Goal: Task Accomplishment & Management: Manage account settings

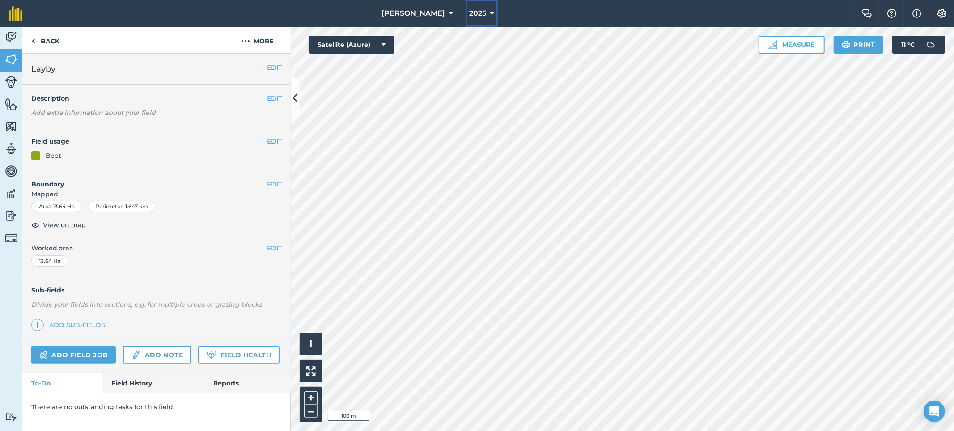
click at [469, 18] on span "2025" at bounding box center [477, 13] width 17 height 11
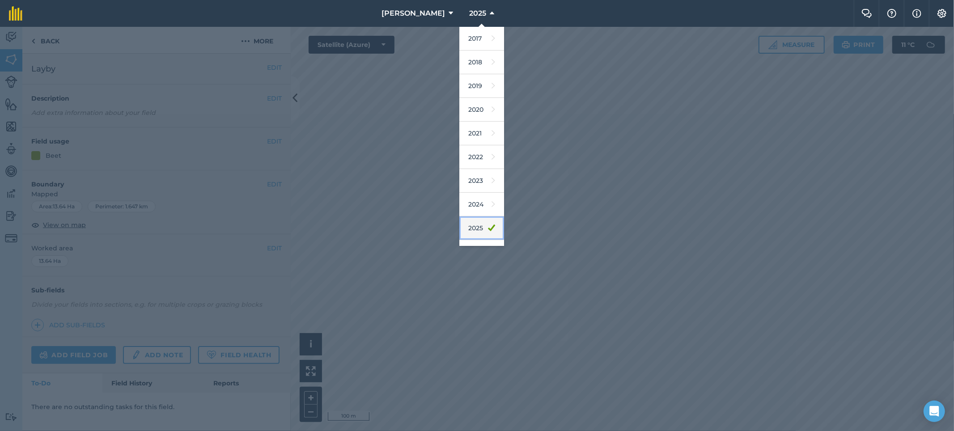
click at [461, 226] on link "2025" at bounding box center [481, 228] width 45 height 24
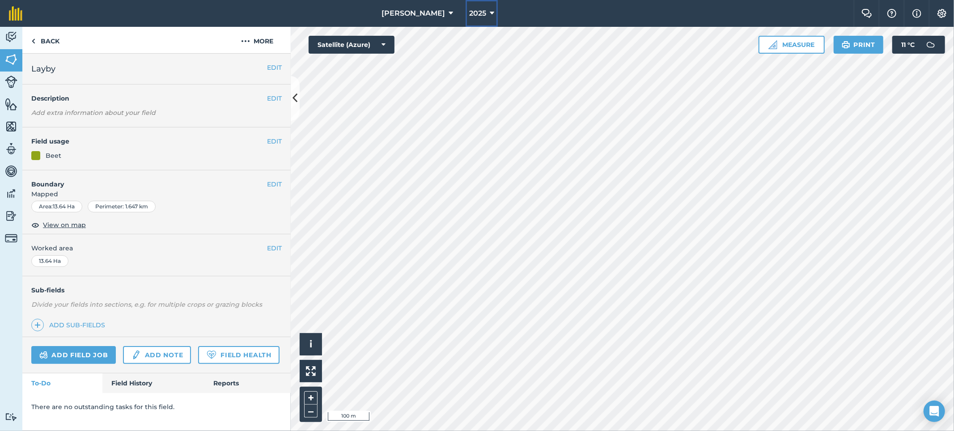
click at [469, 7] on button "2025" at bounding box center [482, 13] width 32 height 27
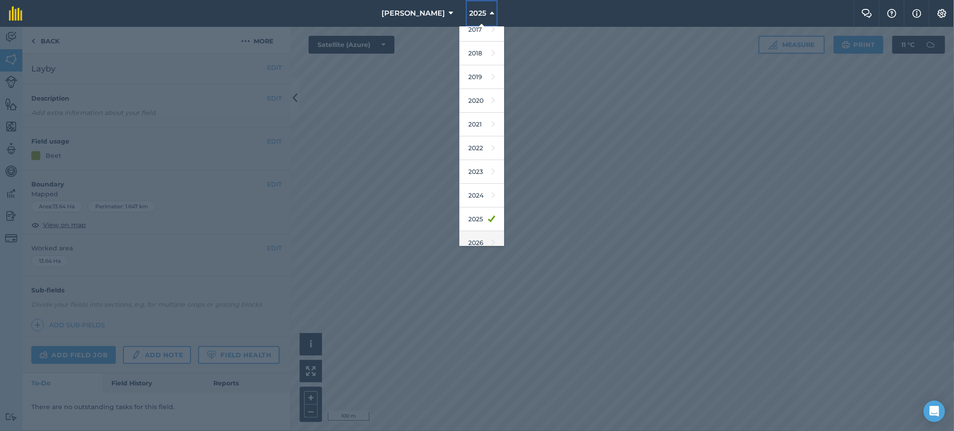
scroll to position [19, 0]
click at [466, 231] on link "2026" at bounding box center [481, 233] width 45 height 24
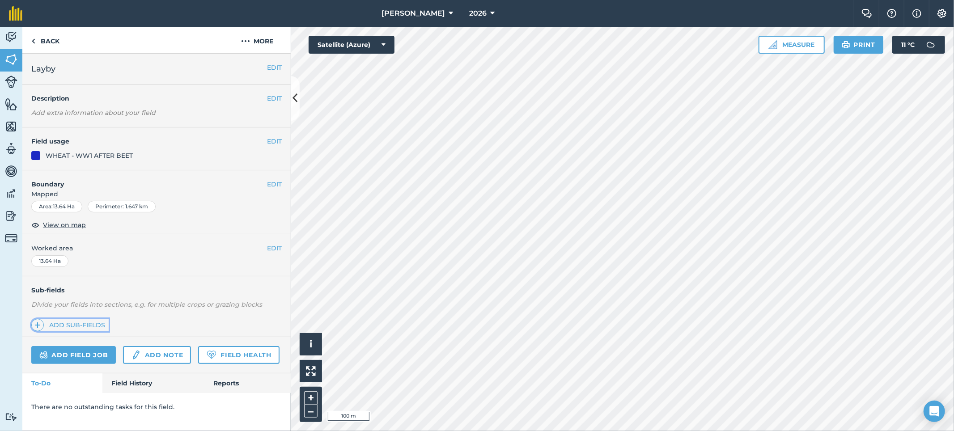
click at [42, 322] on span at bounding box center [37, 325] width 13 height 13
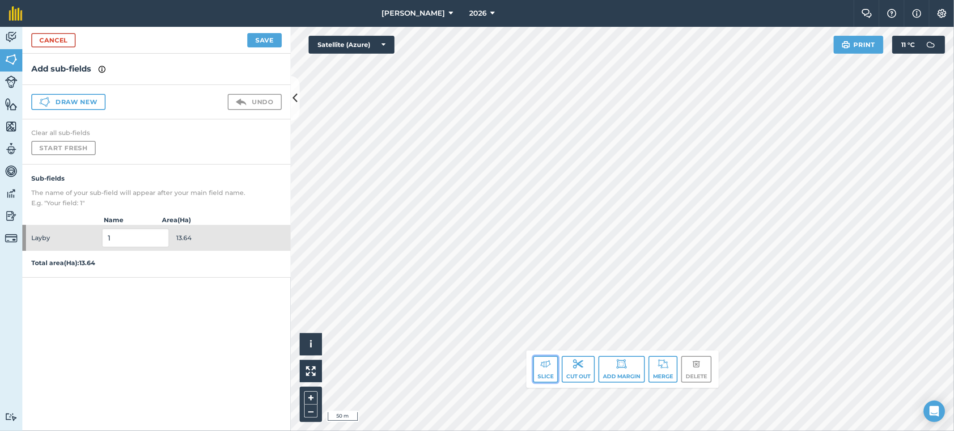
click at [550, 366] on img at bounding box center [545, 364] width 11 height 11
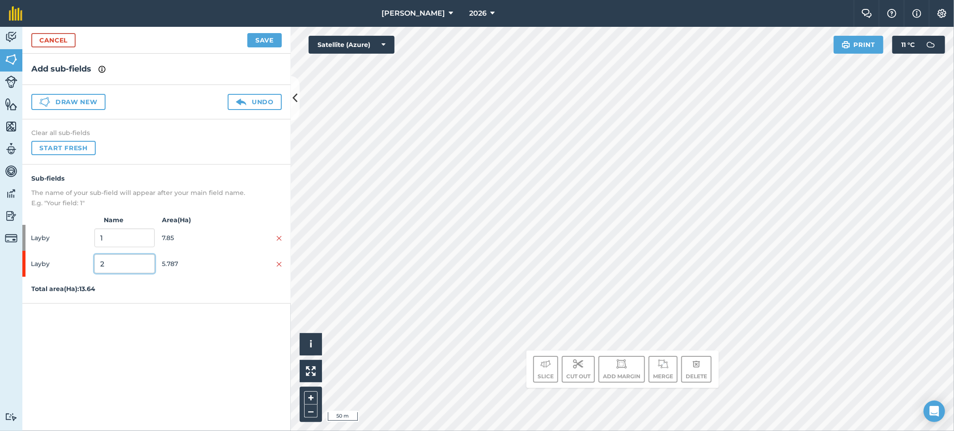
click at [123, 262] on input "2" at bounding box center [124, 264] width 60 height 19
type input "first lift beet"
click at [259, 40] on button "Save" at bounding box center [264, 40] width 34 height 14
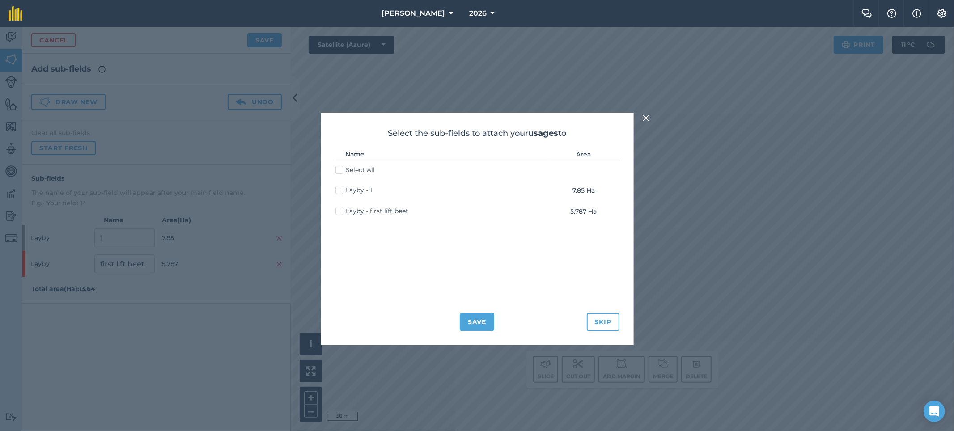
click at [343, 173] on label "Select All" at bounding box center [355, 169] width 40 height 9
click at [341, 171] on input "Select All" at bounding box center [338, 168] width 6 height 6
checkbox input "true"
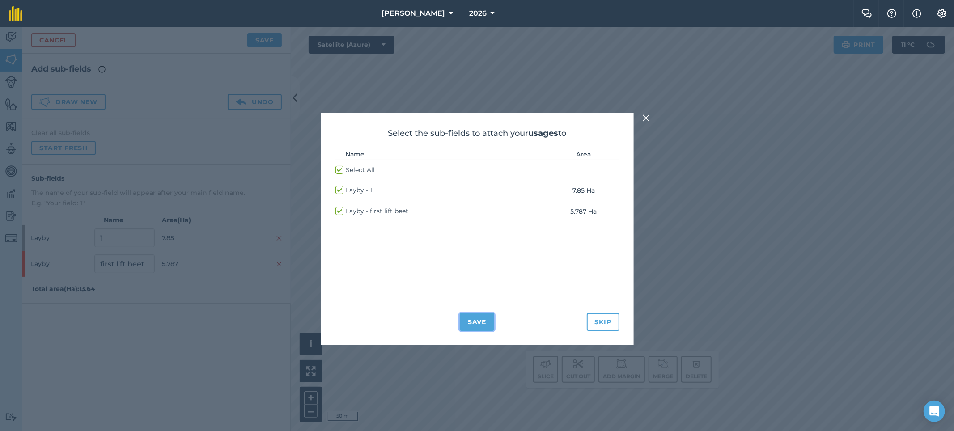
click at [469, 318] on button "Save" at bounding box center [477, 322] width 34 height 18
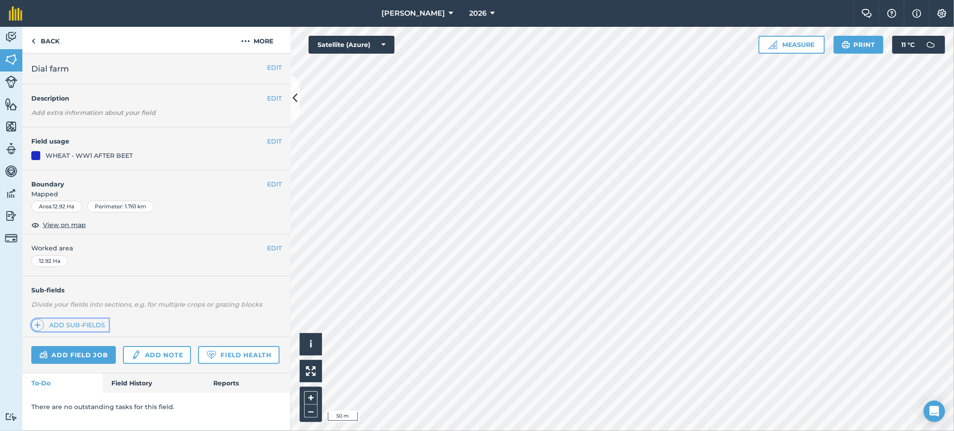
click at [59, 323] on link "Add sub-fields" at bounding box center [69, 325] width 77 height 13
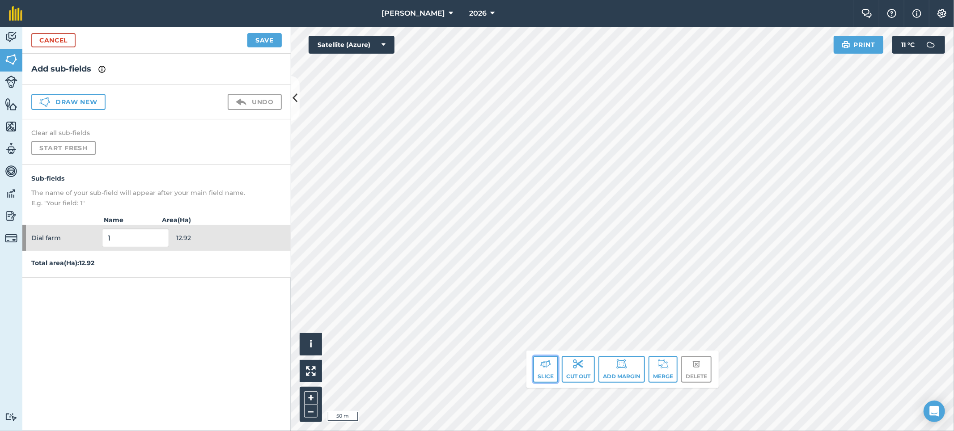
click at [545, 374] on button "Slice" at bounding box center [545, 369] width 25 height 27
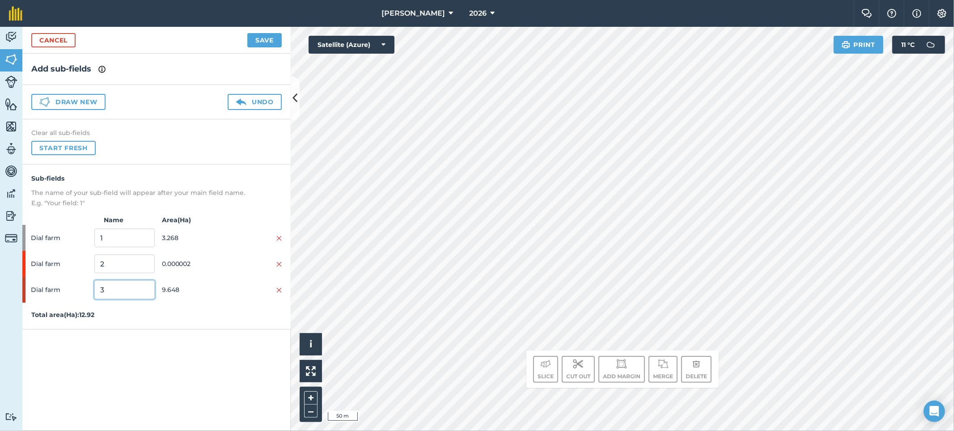
click at [115, 288] on input "3" at bounding box center [124, 289] width 60 height 19
type input "first lift beet"
click at [272, 42] on button "Save" at bounding box center [264, 40] width 34 height 14
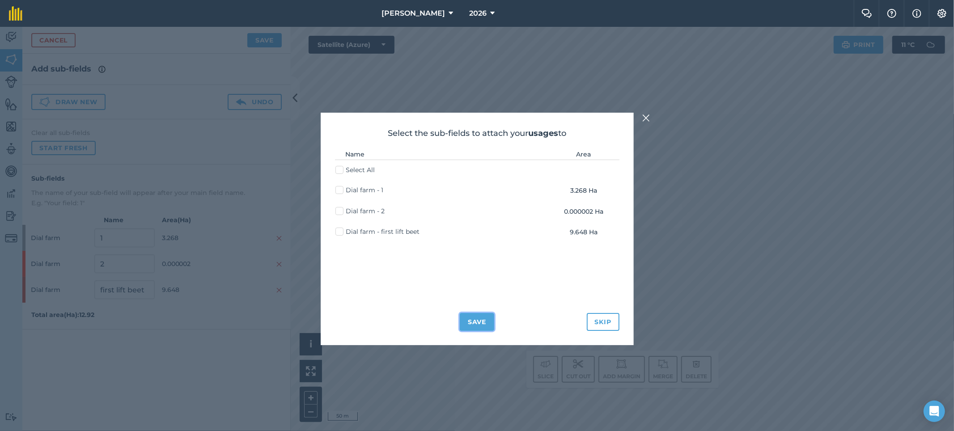
click at [489, 318] on button "Save" at bounding box center [477, 322] width 34 height 18
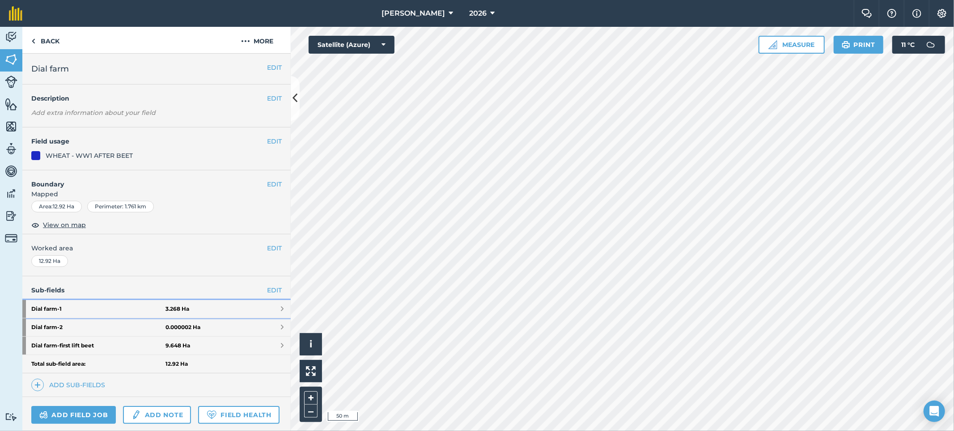
click at [110, 312] on strong "Dial farm - 1" at bounding box center [98, 309] width 134 height 18
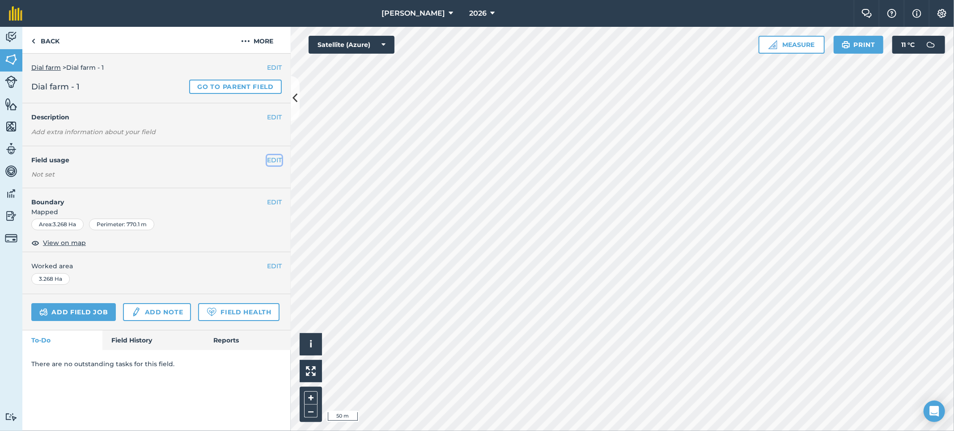
click at [267, 157] on button "EDIT" at bounding box center [274, 160] width 15 height 10
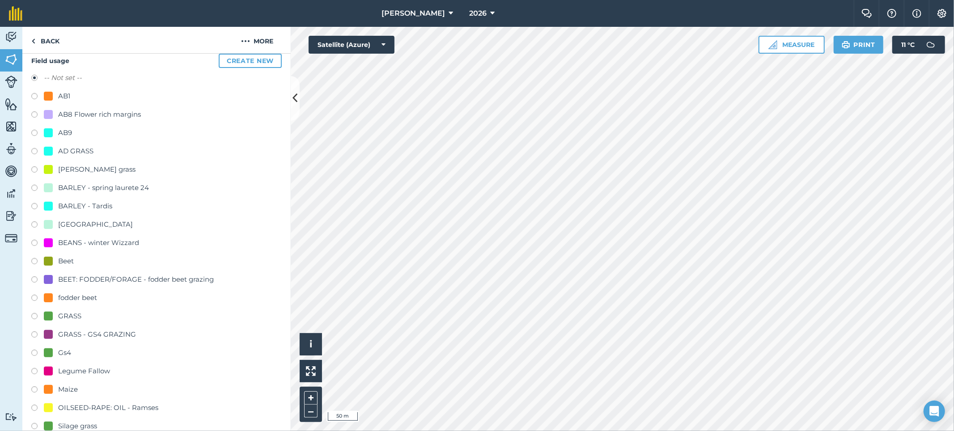
scroll to position [294, 0]
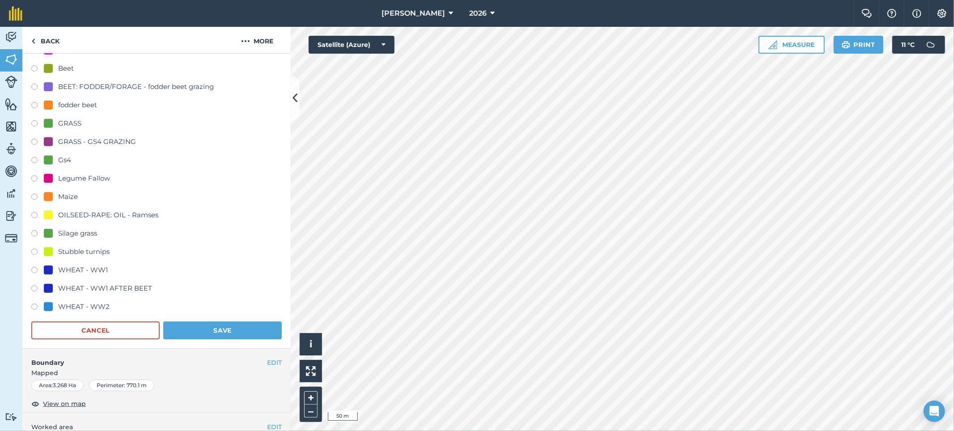
click at [38, 285] on label at bounding box center [37, 289] width 13 height 9
radio input "true"
radio input "false"
click at [229, 328] on button "Save" at bounding box center [222, 331] width 119 height 18
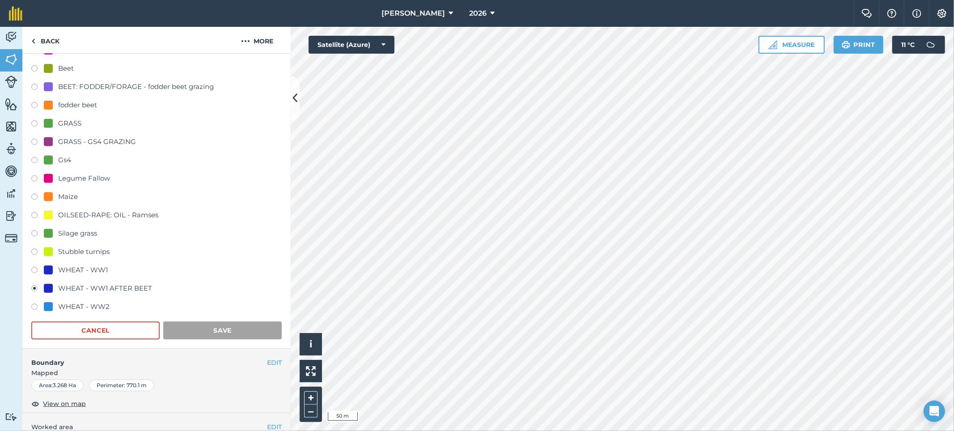
scroll to position [0, 0]
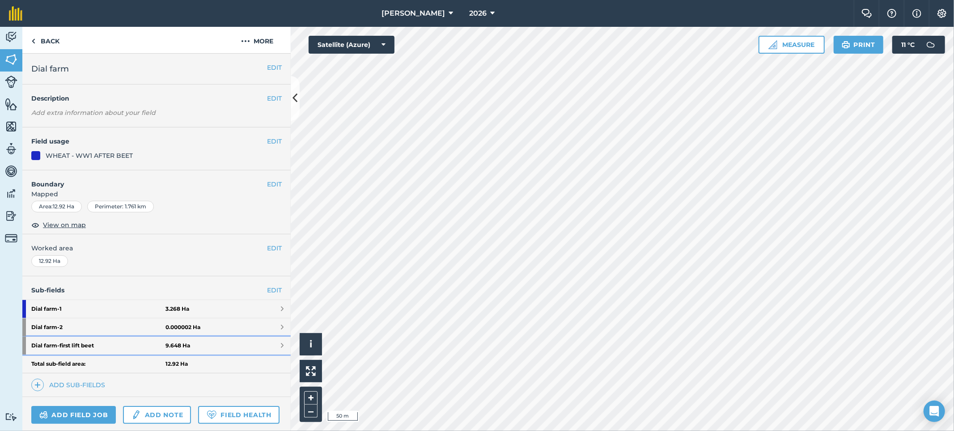
click at [85, 350] on strong "Dial farm - first lift beet" at bounding box center [98, 346] width 134 height 18
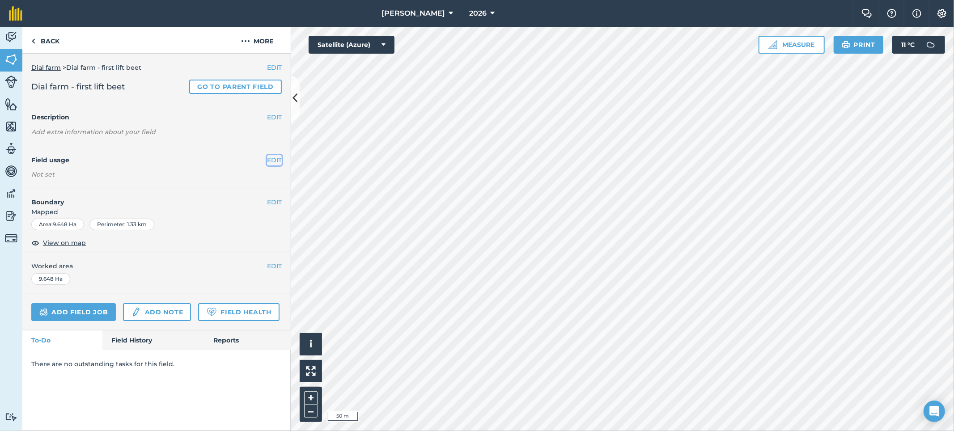
click at [279, 159] on button "EDIT" at bounding box center [274, 160] width 15 height 10
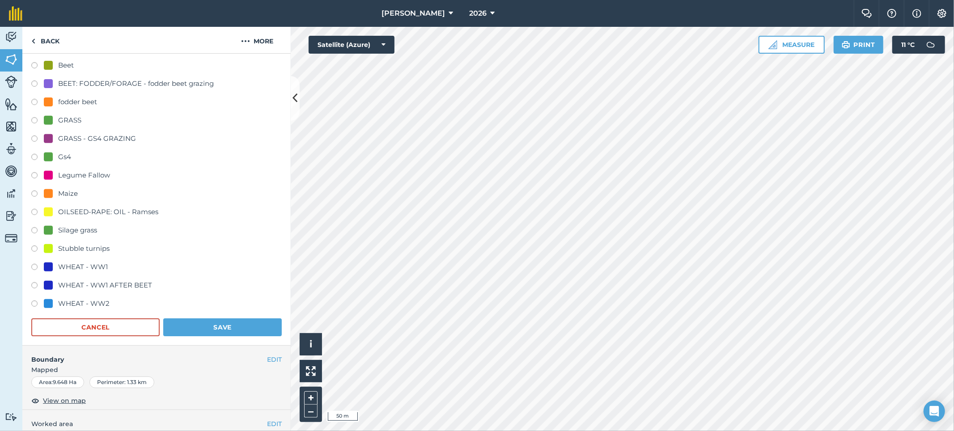
scroll to position [306, 0]
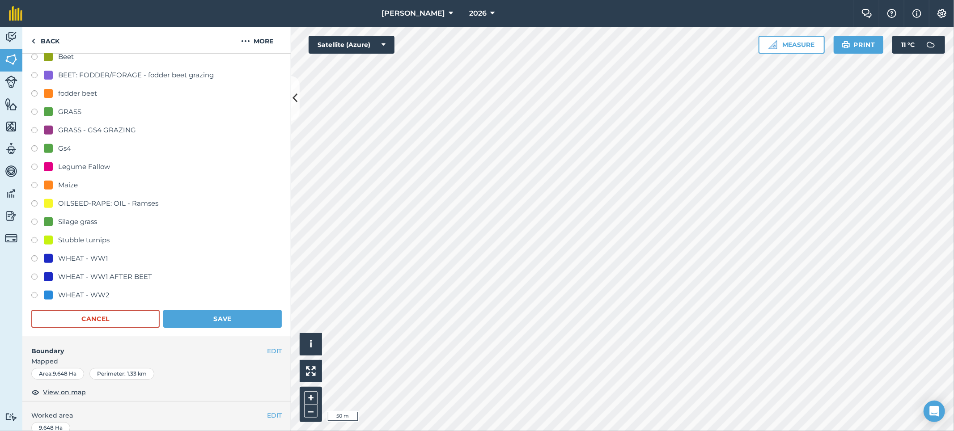
click at [88, 274] on div "WHEAT - WW1 AFTER BEET" at bounding box center [105, 277] width 94 height 11
radio input "true"
radio input "false"
click at [215, 322] on button "Save" at bounding box center [222, 319] width 119 height 18
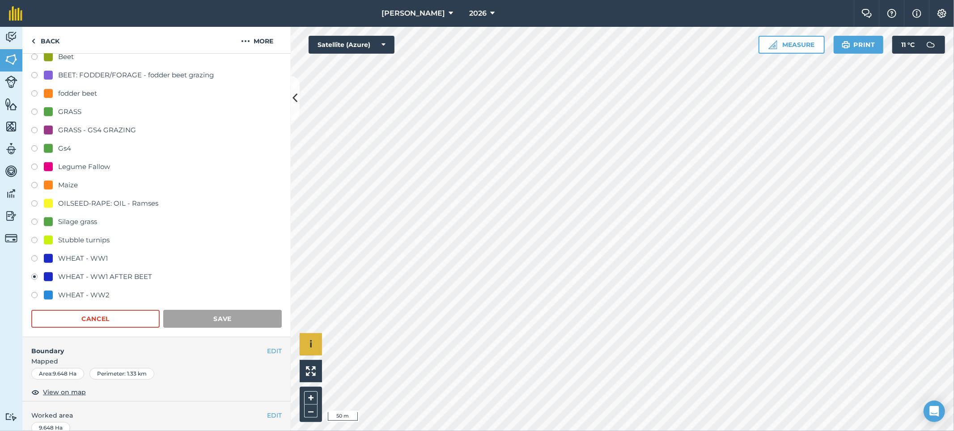
scroll to position [0, 0]
